Goal: Information Seeking & Learning: Learn about a topic

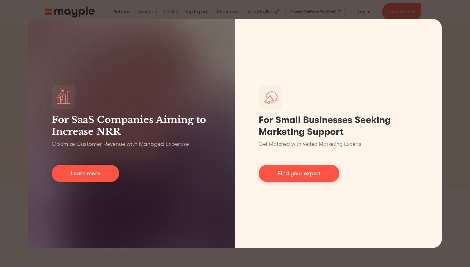
click at [447, 29] on div "For SaaS Companies Aiming to Increase NRR Optimize Customer Revenue with Manage…" at bounding box center [235, 133] width 470 height 267
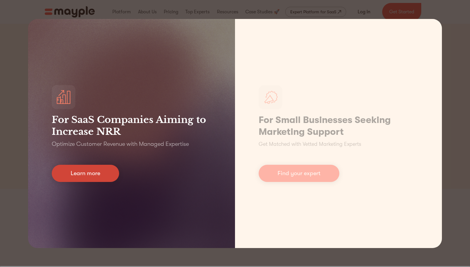
click at [105, 175] on link "Learn more" at bounding box center [85, 173] width 67 height 17
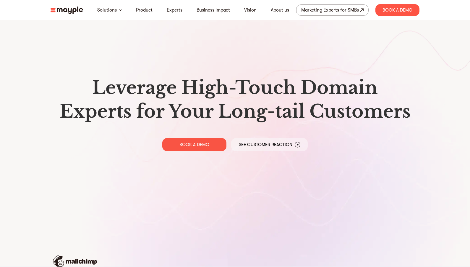
click at [72, 10] on img at bounding box center [67, 10] width 33 height 7
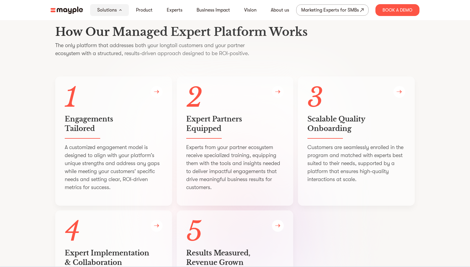
scroll to position [1104, 0]
